Goal: Task Accomplishment & Management: Use online tool/utility

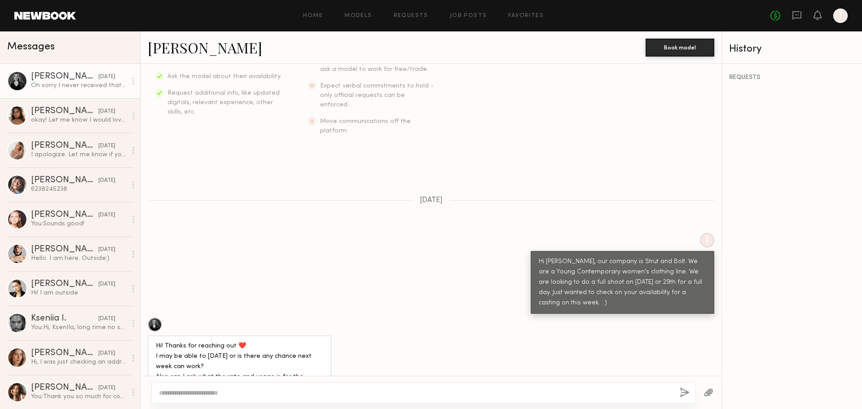
click at [804, 270] on div "REQUESTS" at bounding box center [792, 236] width 140 height 345
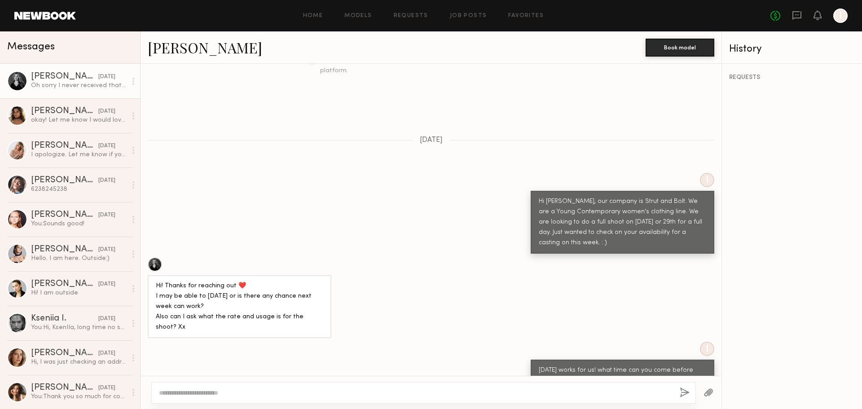
scroll to position [449, 0]
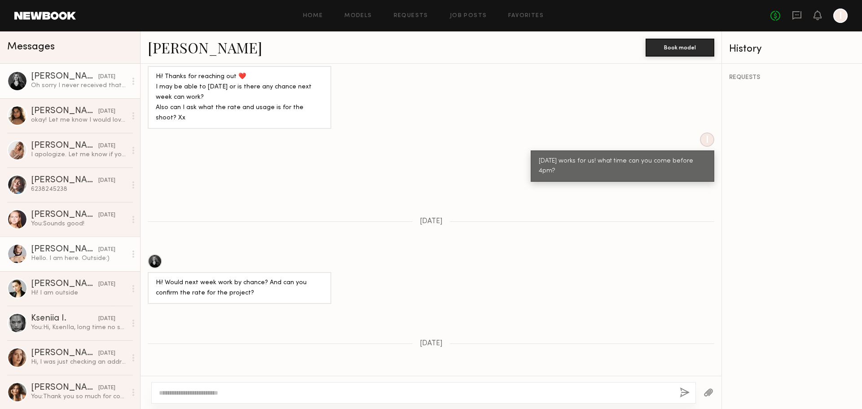
click at [75, 249] on div "[PERSON_NAME]" at bounding box center [64, 249] width 67 height 9
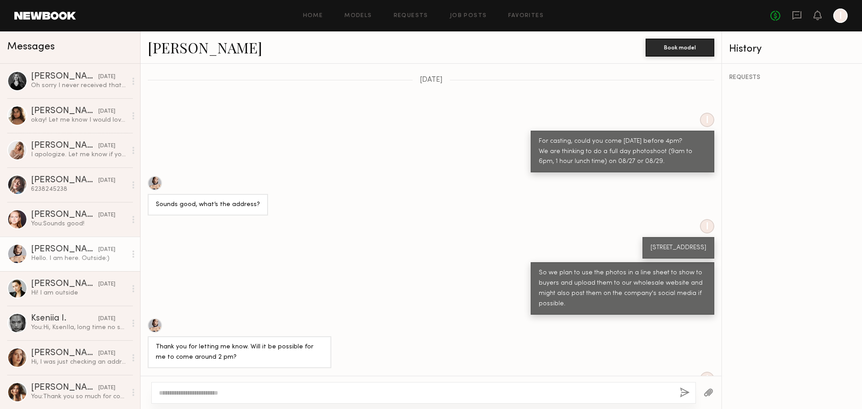
scroll to position [564, 0]
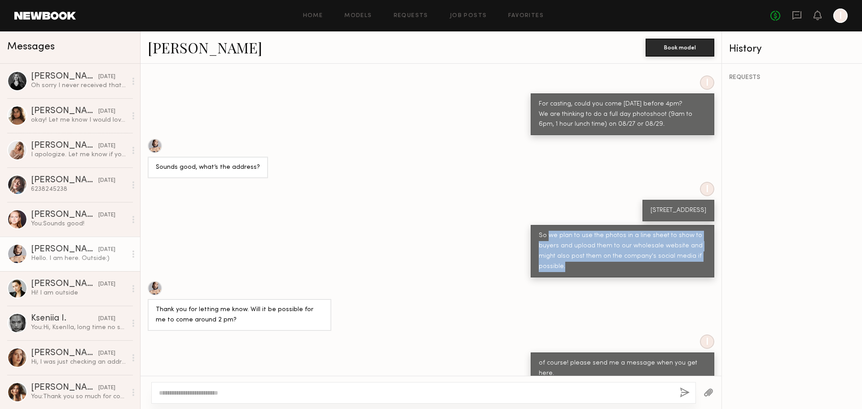
drag, startPoint x: 541, startPoint y: 217, endPoint x: 572, endPoint y: 255, distance: 49.4
click at [572, 255] on div "So we plan to use the photos in a line sheet to show to buyers and upload them …" at bounding box center [623, 251] width 184 height 53
copy div "we plan to use the photos in a line sheet to show to buyers and upload them to …"
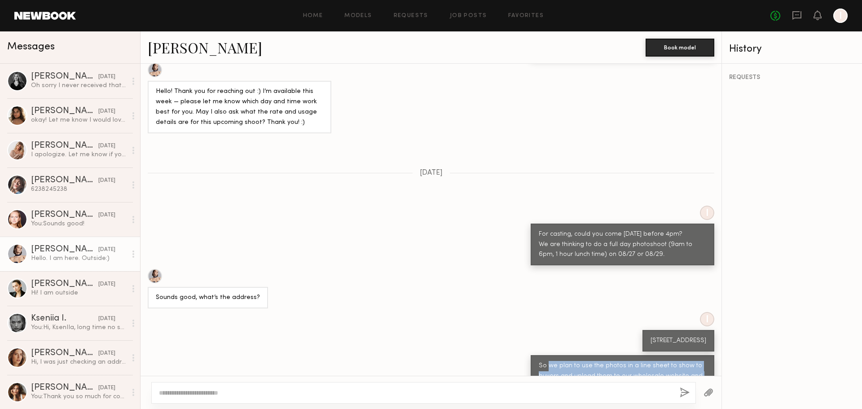
scroll to position [430, 0]
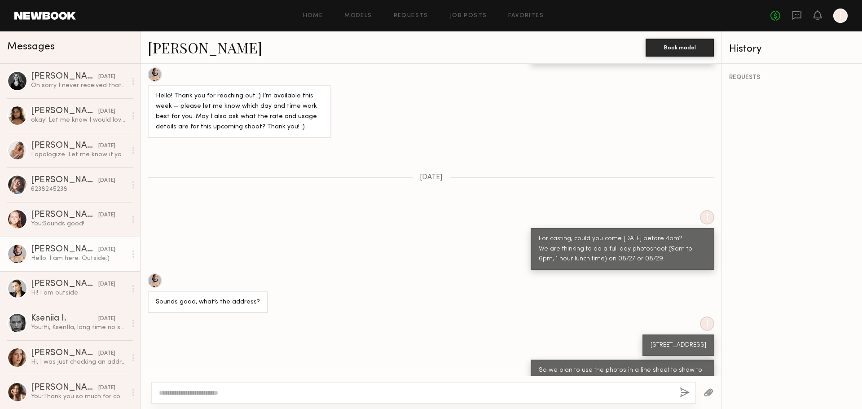
click at [356, 12] on div "Home Models Requests Job Posts Favorites Sign Out No fees up to $5,000 I" at bounding box center [462, 16] width 772 height 14
click at [361, 16] on link "Models" at bounding box center [357, 16] width 27 height 6
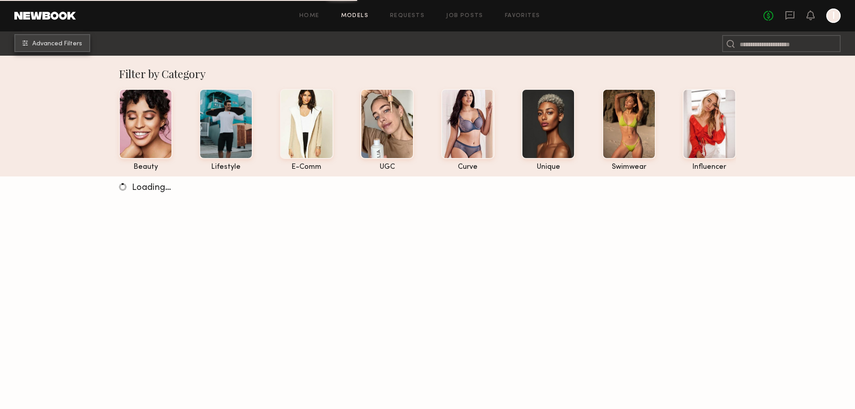
click at [53, 42] on span "Advanced Filters" at bounding box center [57, 44] width 50 height 6
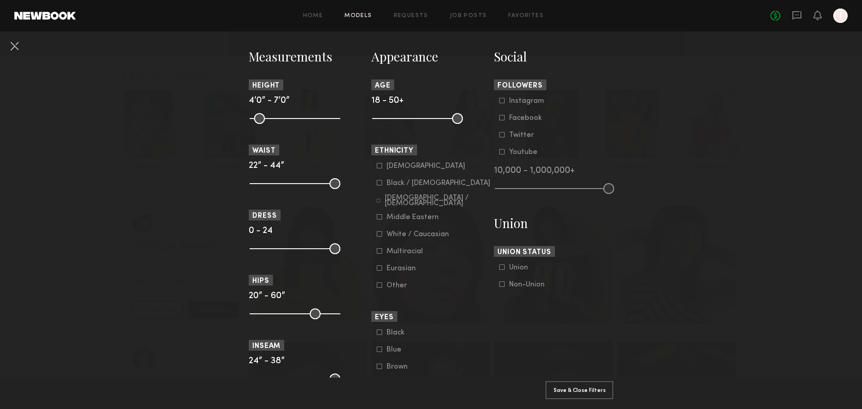
scroll to position [404, 0]
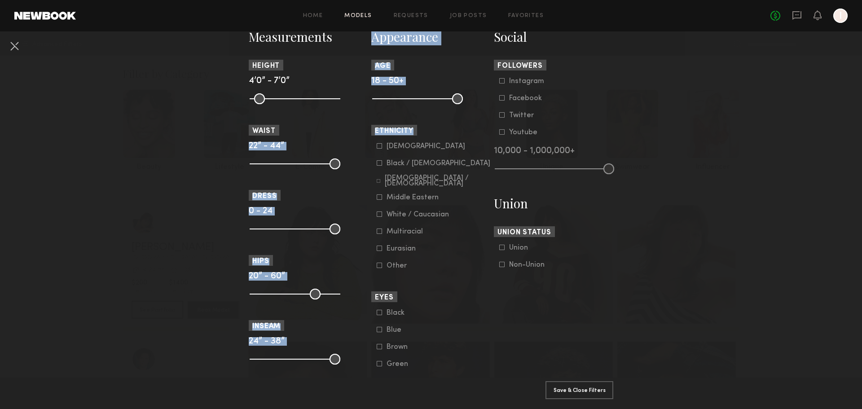
drag, startPoint x: 427, startPoint y: 130, endPoint x: 364, endPoint y: 132, distance: 62.9
click at [364, 132] on section "Measurements Height 4’0” - 7’0” Waist 22” - 44” Dress 0 - 24 Hips 20” - 60” Ins…" at bounding box center [431, 375] width 365 height 695
click at [413, 126] on span "Ethnicity" at bounding box center [394, 130] width 46 height 11
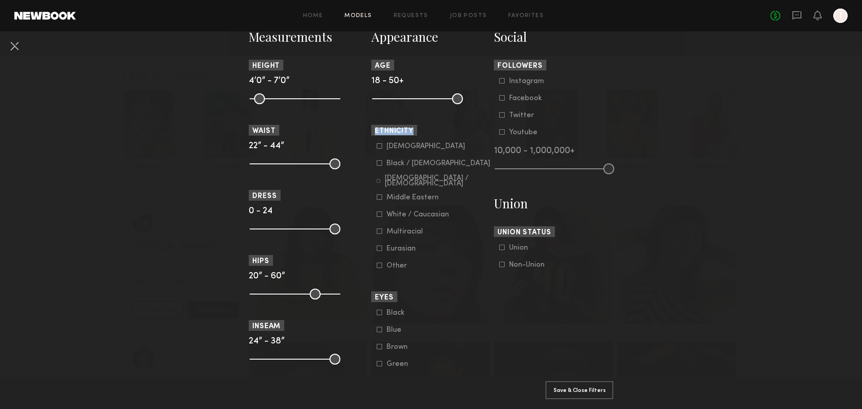
drag, startPoint x: 409, startPoint y: 130, endPoint x: 369, endPoint y: 129, distance: 40.4
click at [371, 129] on span "Ethnicity" at bounding box center [394, 130] width 46 height 11
copy span "Ethnicity"
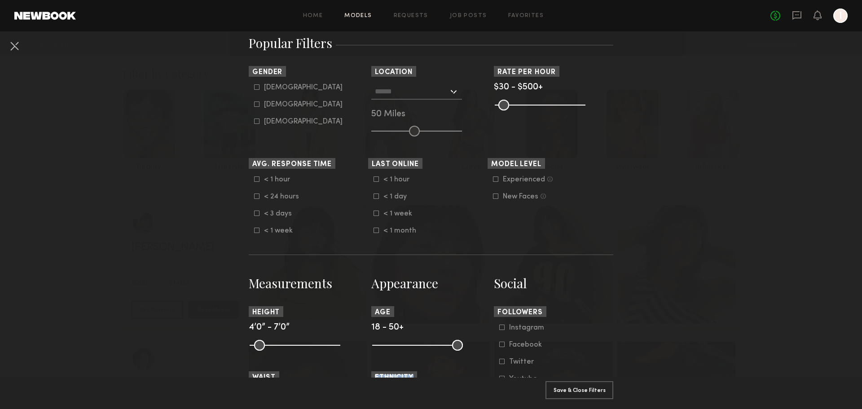
scroll to position [45, 0]
